Goal: Find specific page/section: Find specific page/section

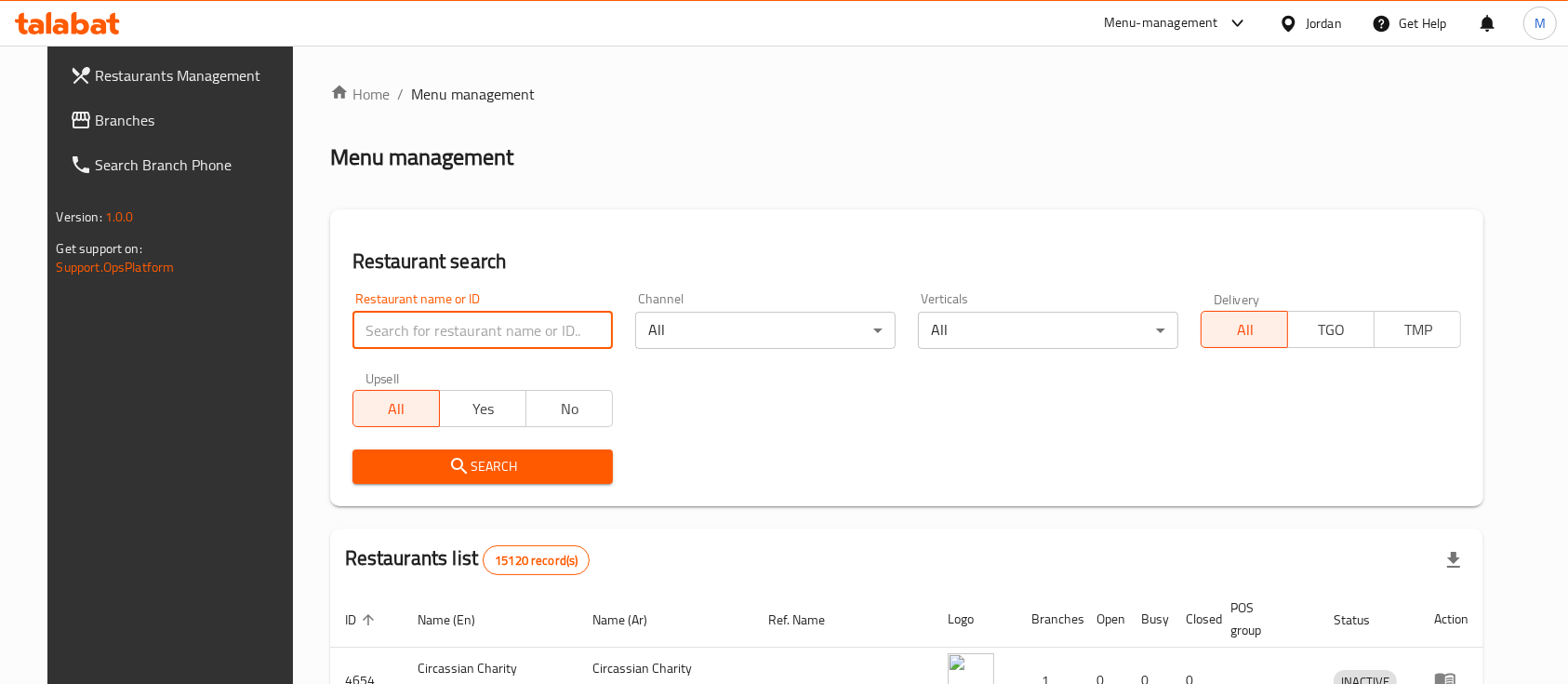
click at [461, 334] on input "search" at bounding box center [482, 330] width 261 height 37
type input "س"
type input "Dajaj Al khair"
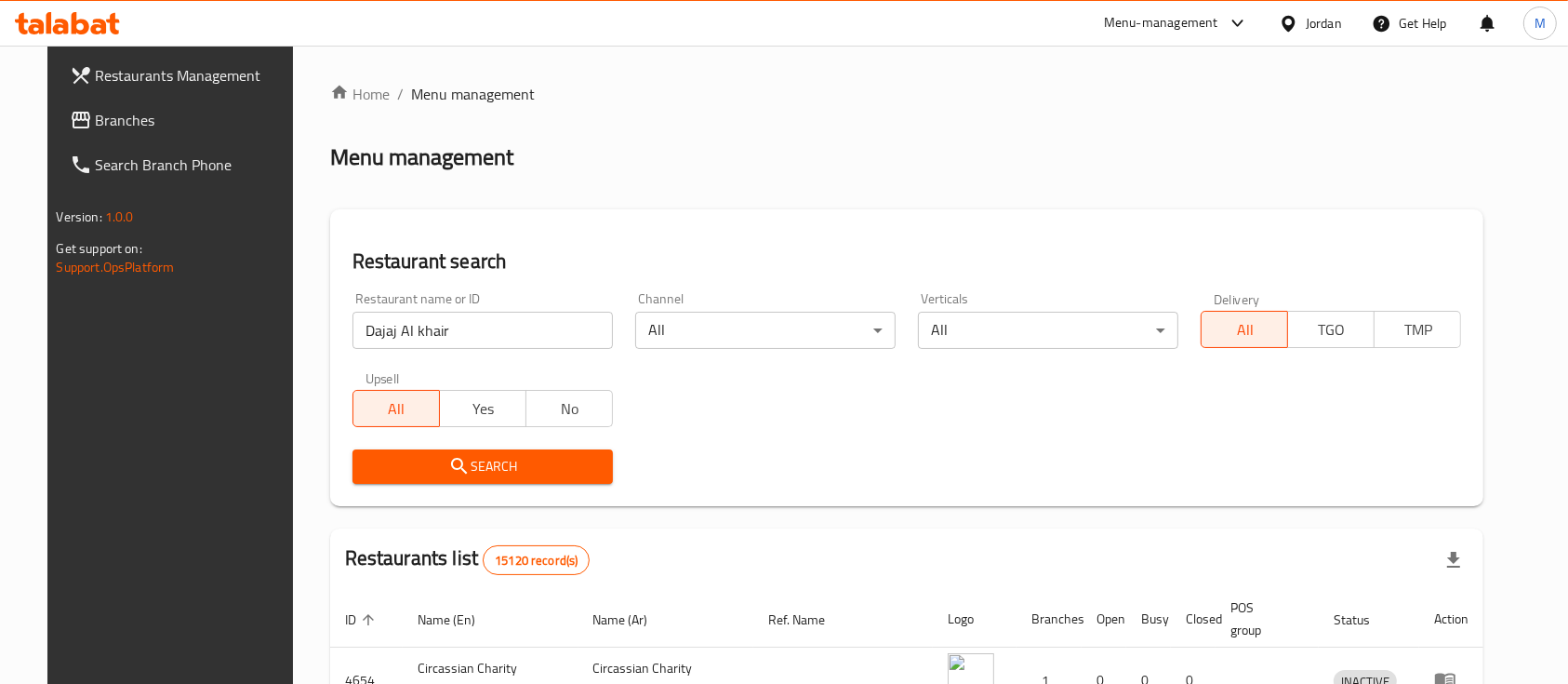
click at [514, 471] on span "Search" at bounding box center [482, 467] width 231 height 23
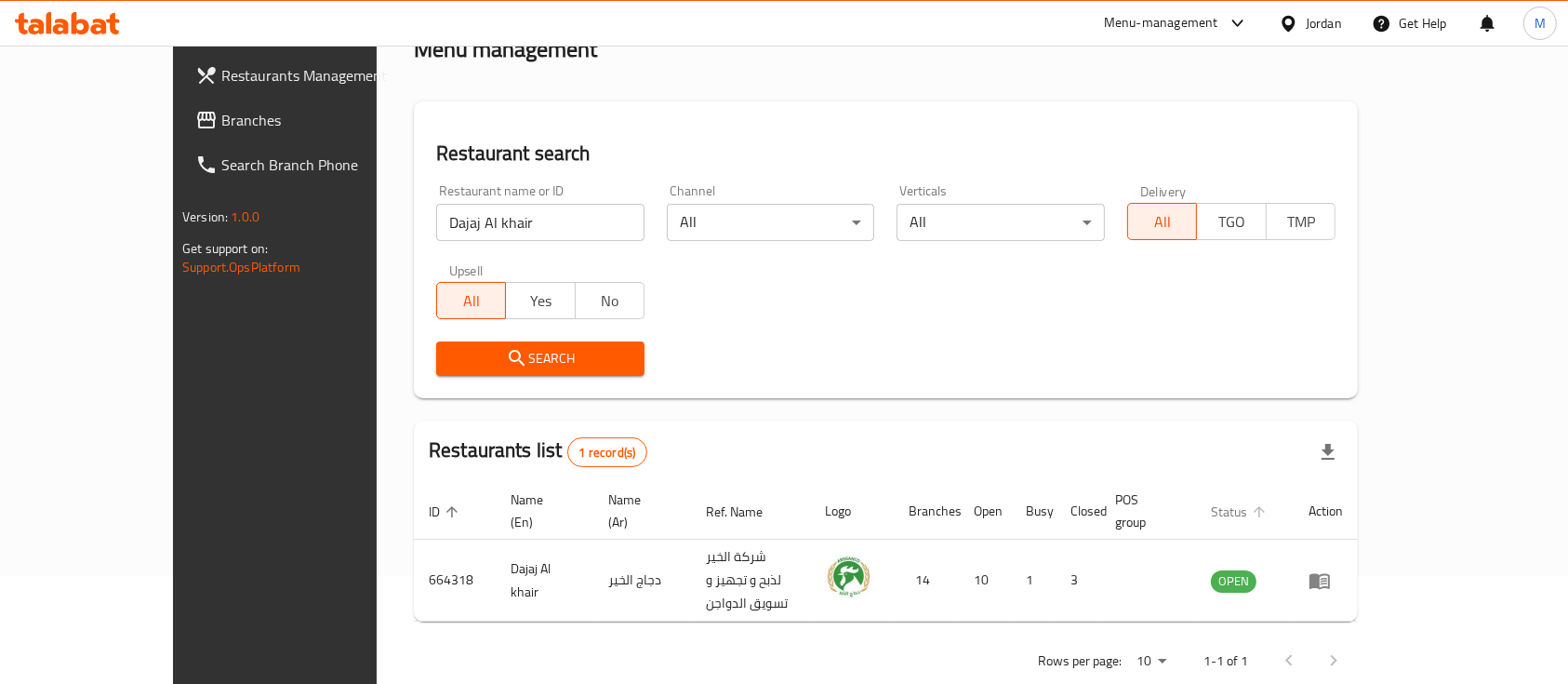
scroll to position [109, 0]
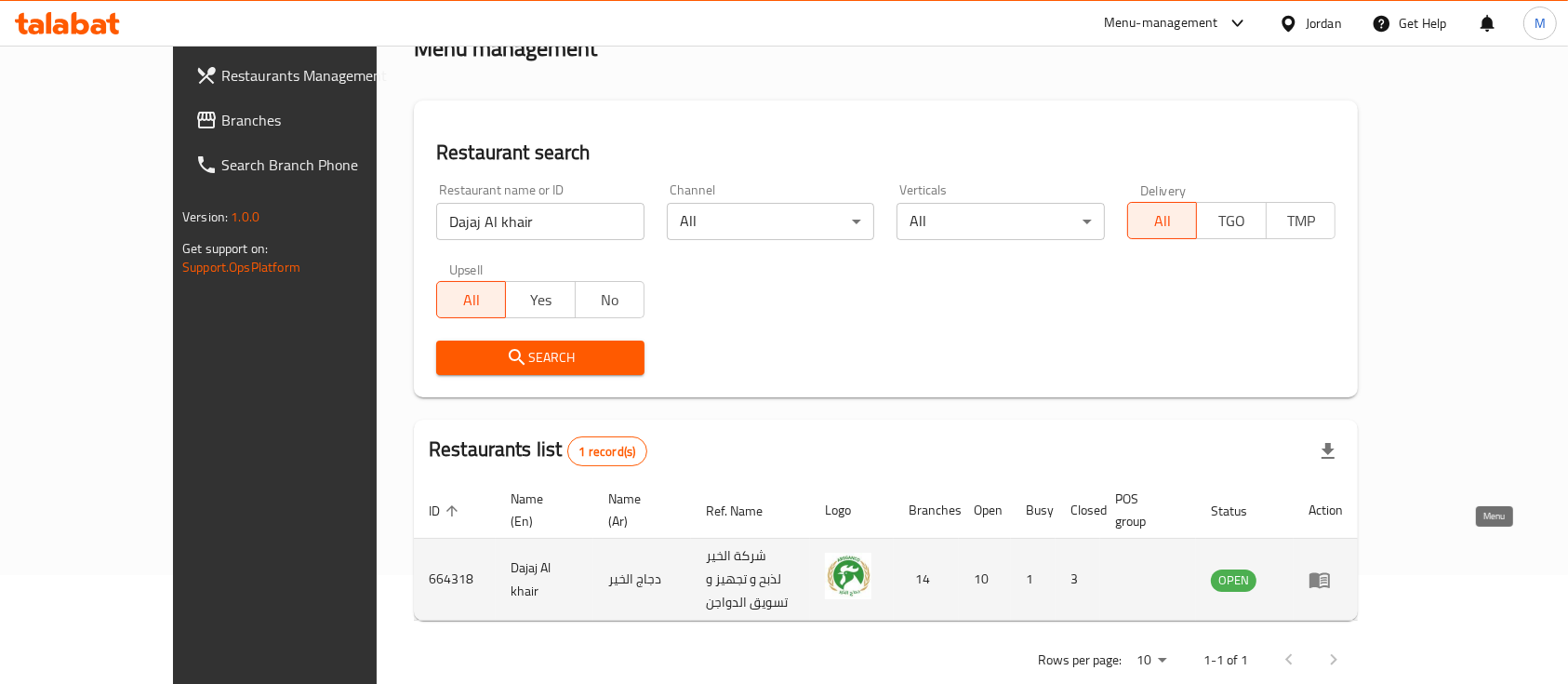
click at [1343, 568] on link "enhanced table" at bounding box center [1325, 579] width 34 height 22
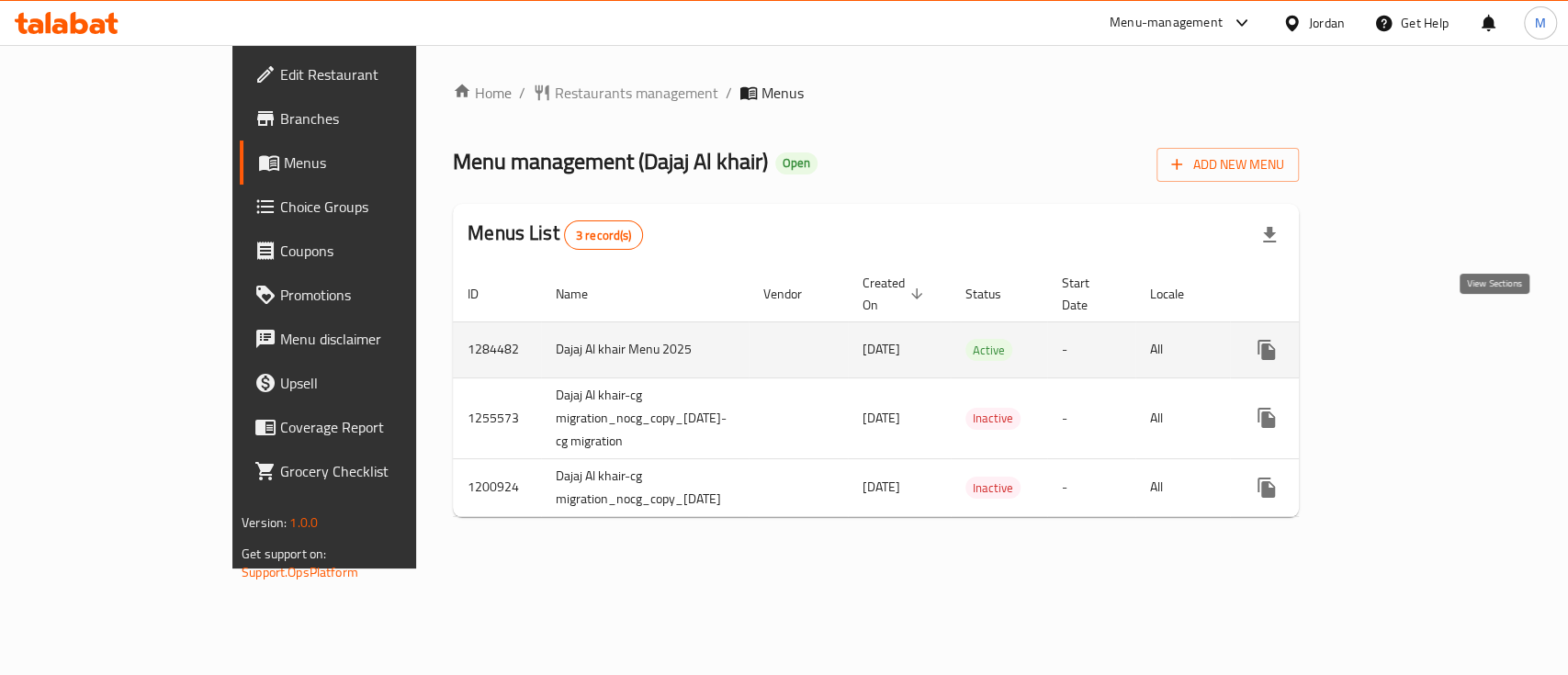
click at [1410, 339] on icon "enhanced table" at bounding box center [1399, 350] width 22 height 22
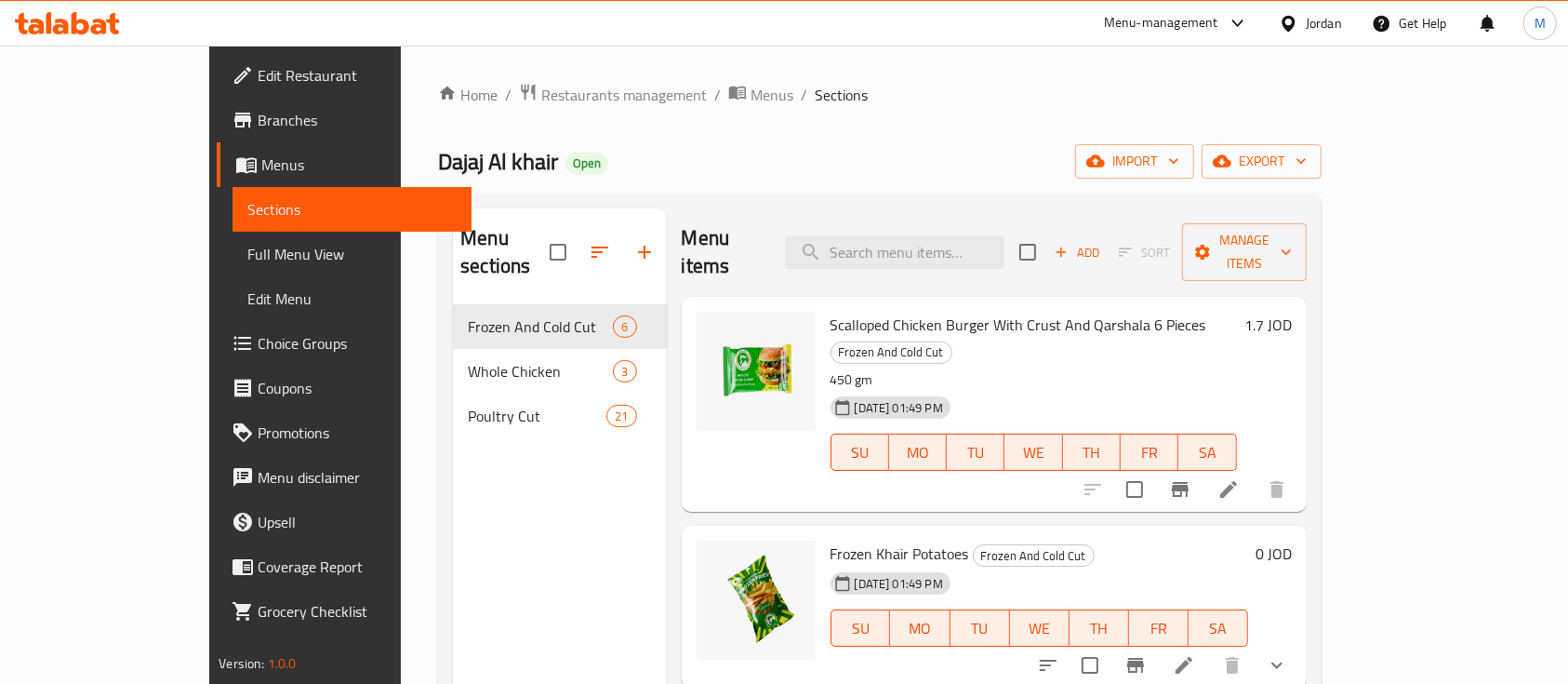
click at [258, 109] on span "Branches" at bounding box center [357, 120] width 199 height 22
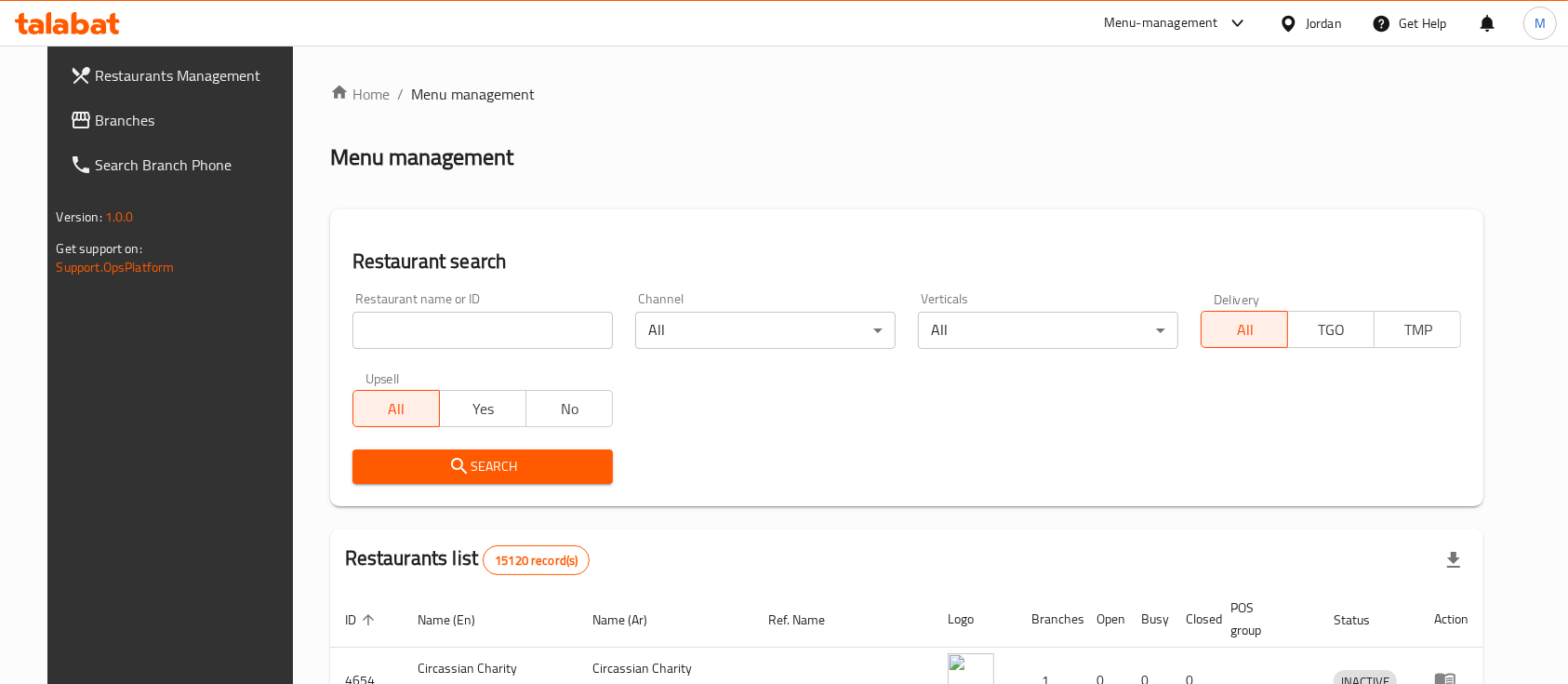
drag, startPoint x: 0, startPoint y: 0, endPoint x: 432, endPoint y: 330, distance: 543.6
click at [432, 330] on input "search" at bounding box center [482, 330] width 261 height 37
type input "Dajaj Al khair"
click at [501, 473] on span "Search" at bounding box center [482, 467] width 231 height 23
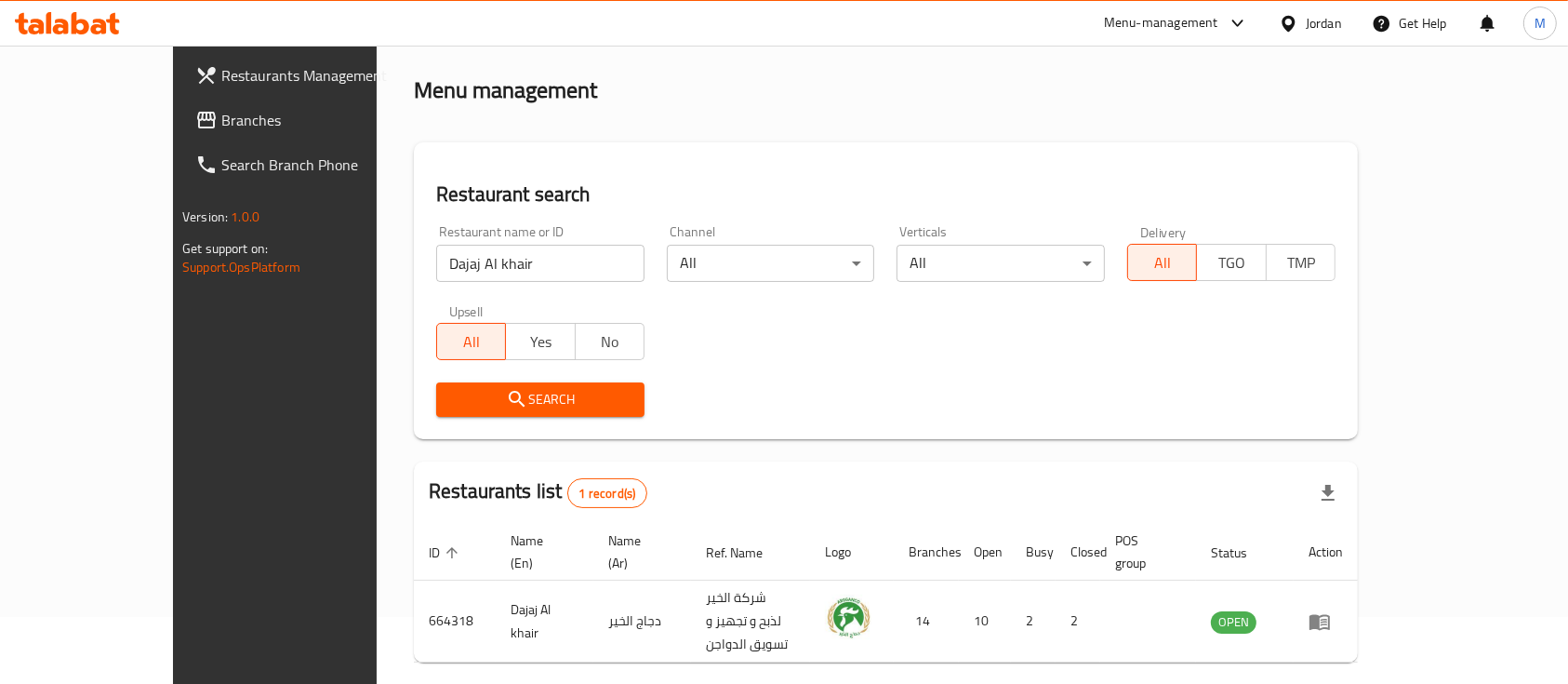
scroll to position [109, 0]
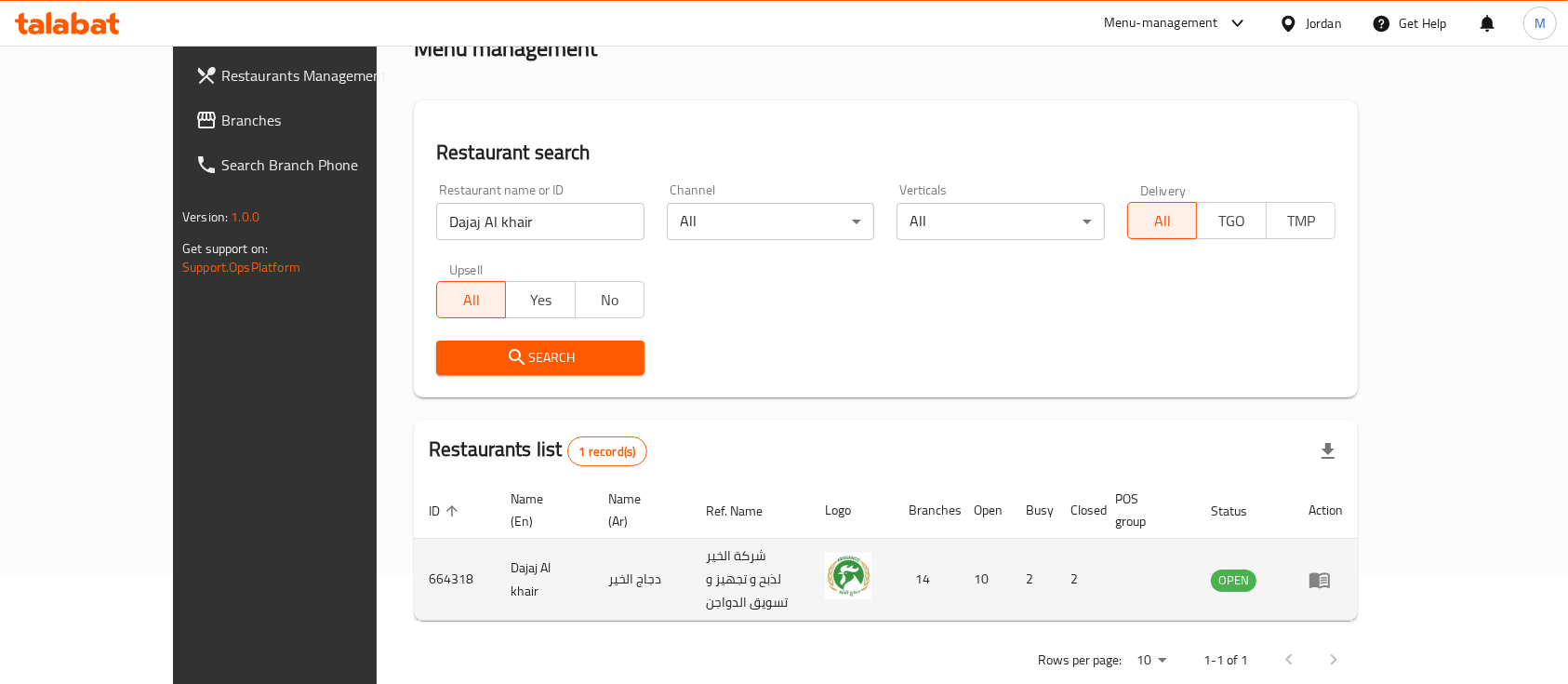
click at [1343, 568] on link "enhanced table" at bounding box center [1325, 579] width 34 height 22
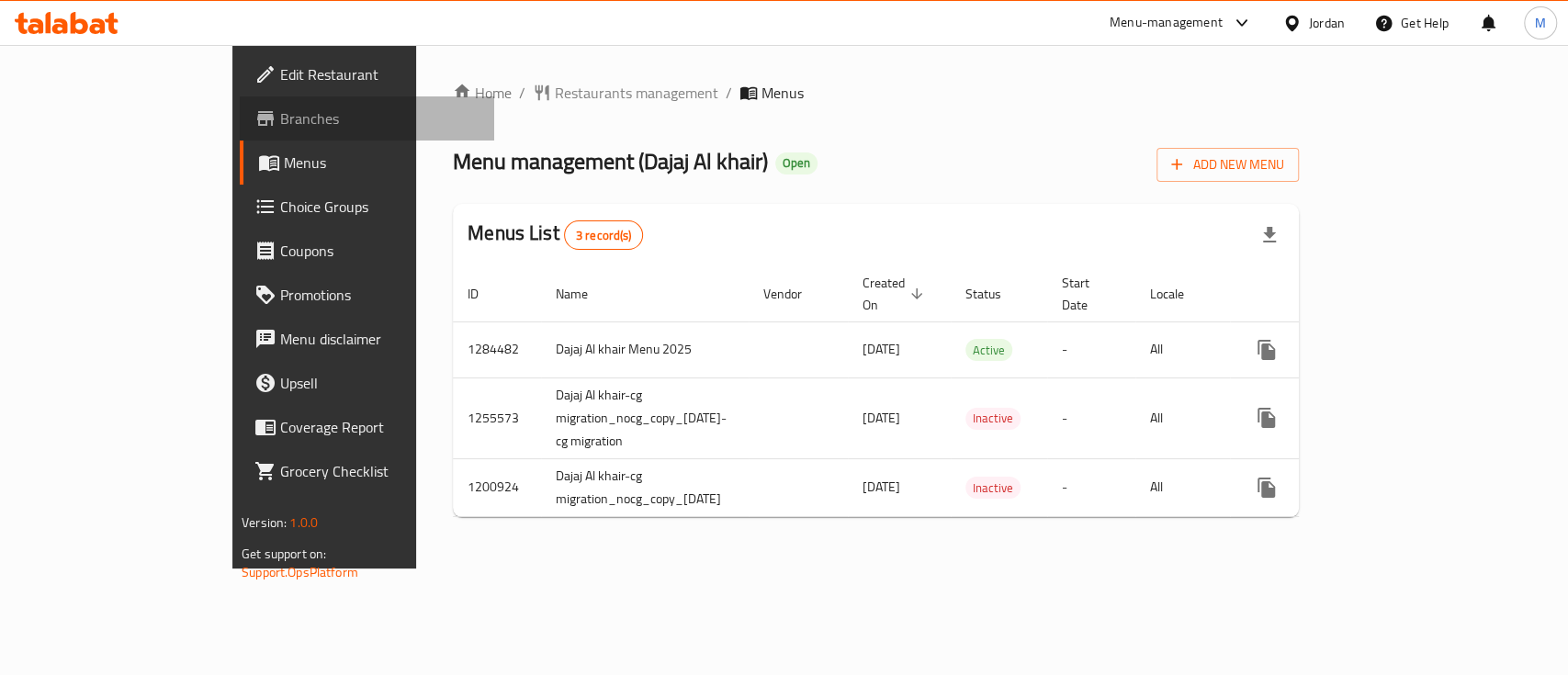
click at [281, 126] on span "Branches" at bounding box center [380, 118] width 200 height 22
